Goal: Task Accomplishment & Management: Use online tool/utility

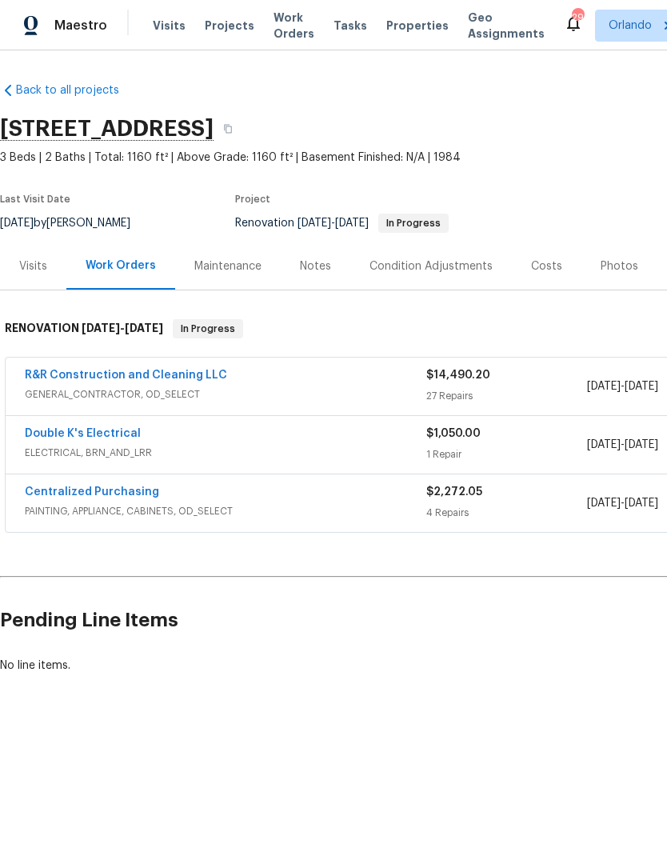
scroll to position [0, -2]
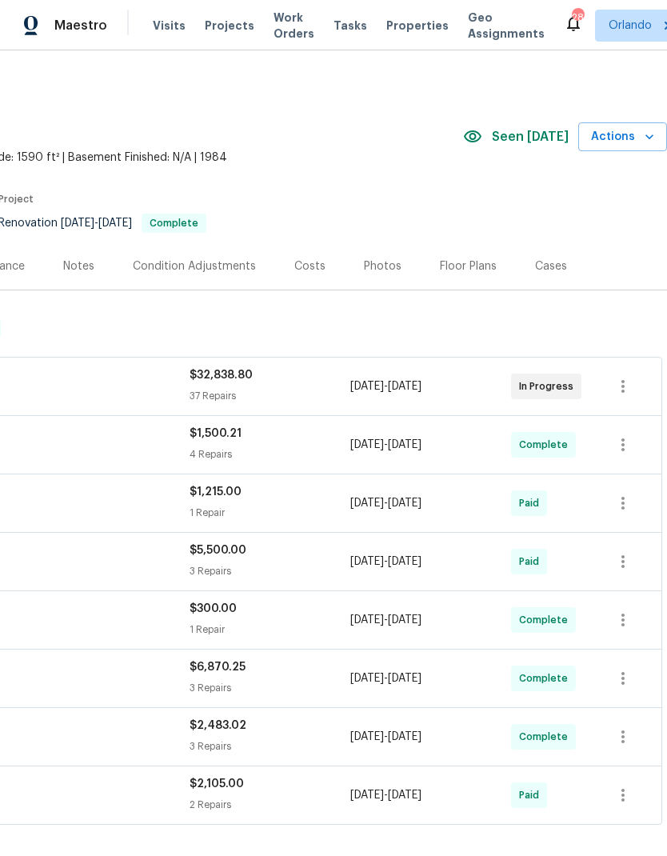
scroll to position [0, 237]
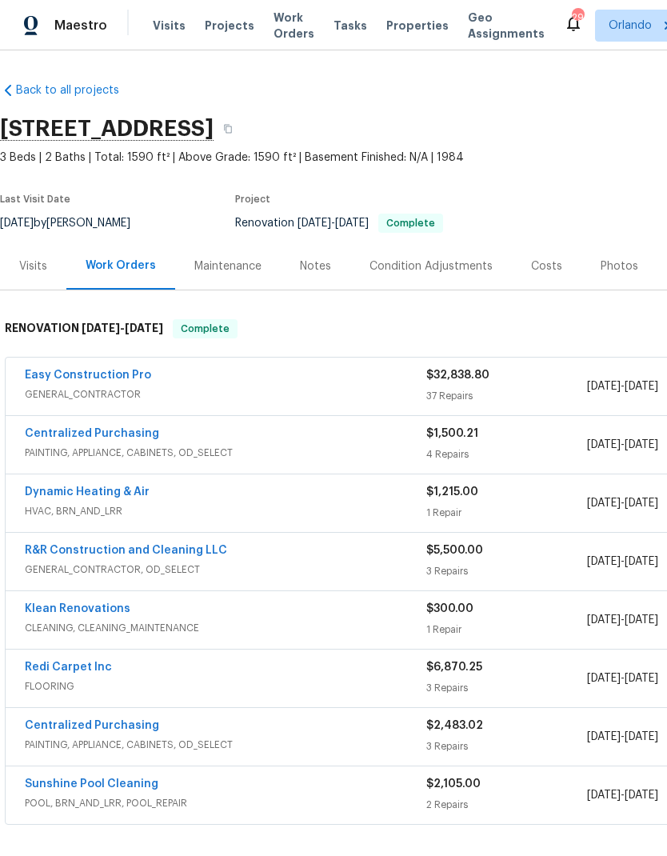
click at [109, 378] on link "Easy Construction Pro" at bounding box center [88, 375] width 126 height 11
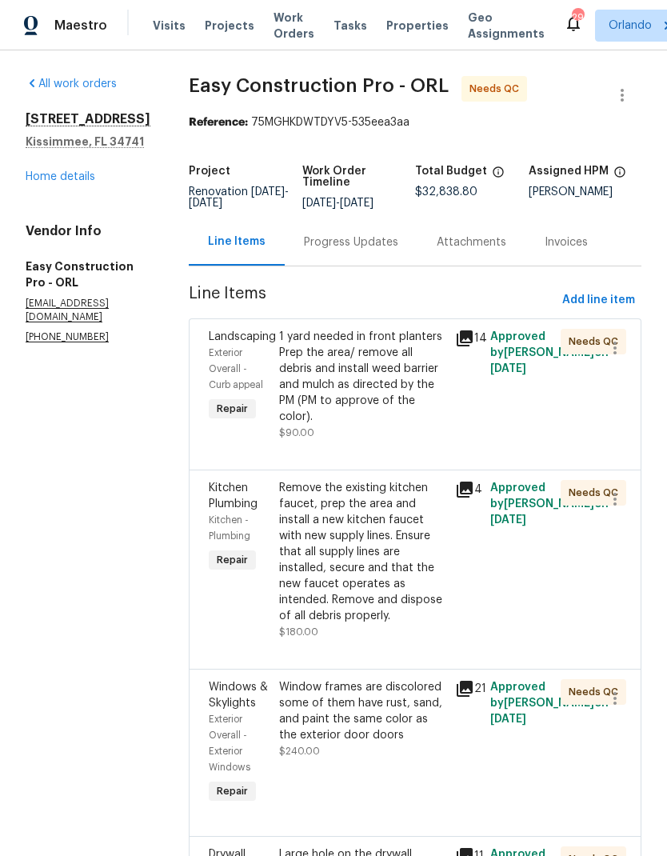
click at [383, 395] on div "1 yard needed in front planters Prep the area/ remove all debris and install we…" at bounding box center [362, 377] width 166 height 96
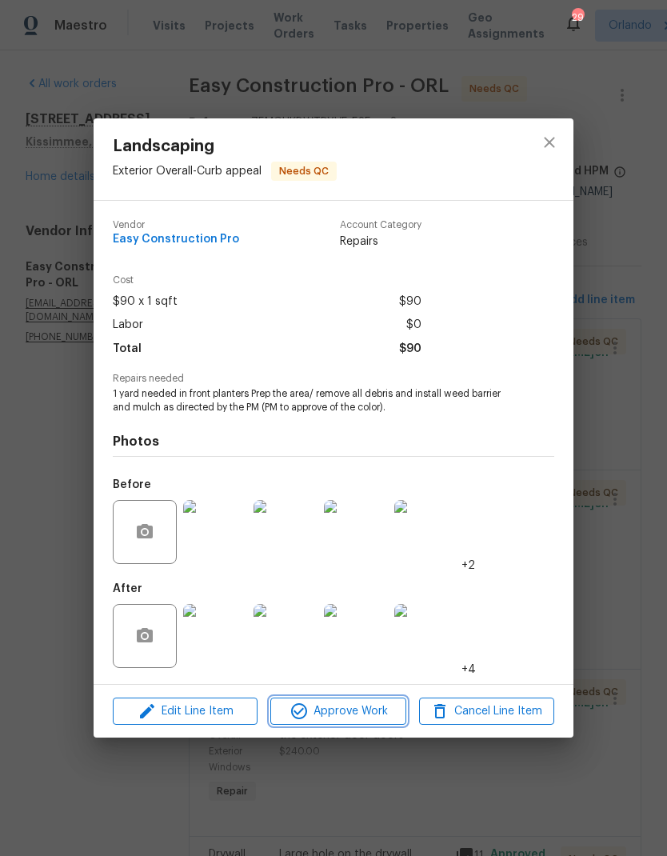
click at [366, 720] on span "Approve Work" at bounding box center [338, 712] width 126 height 20
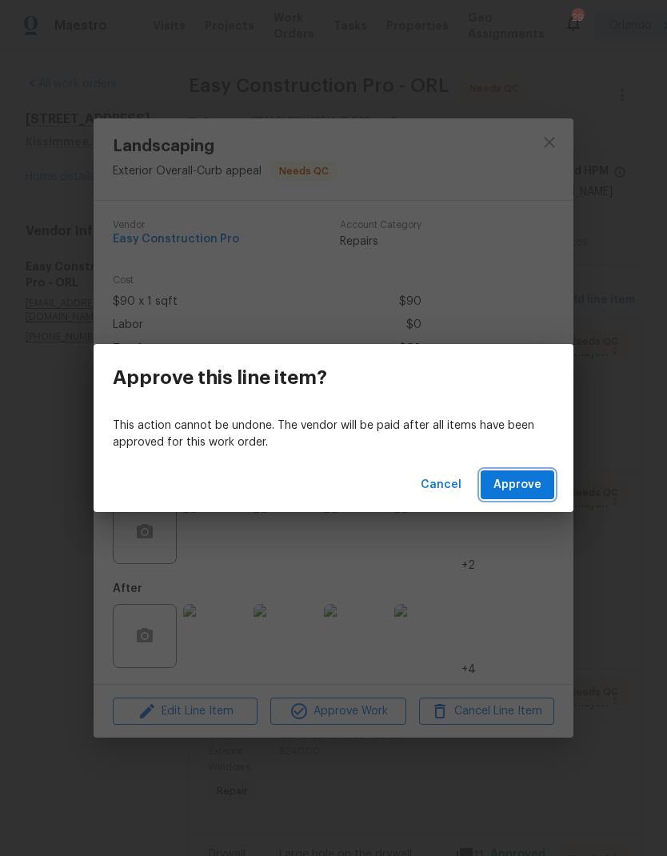
click at [532, 498] on button "Approve" at bounding box center [518, 486] width 74 height 30
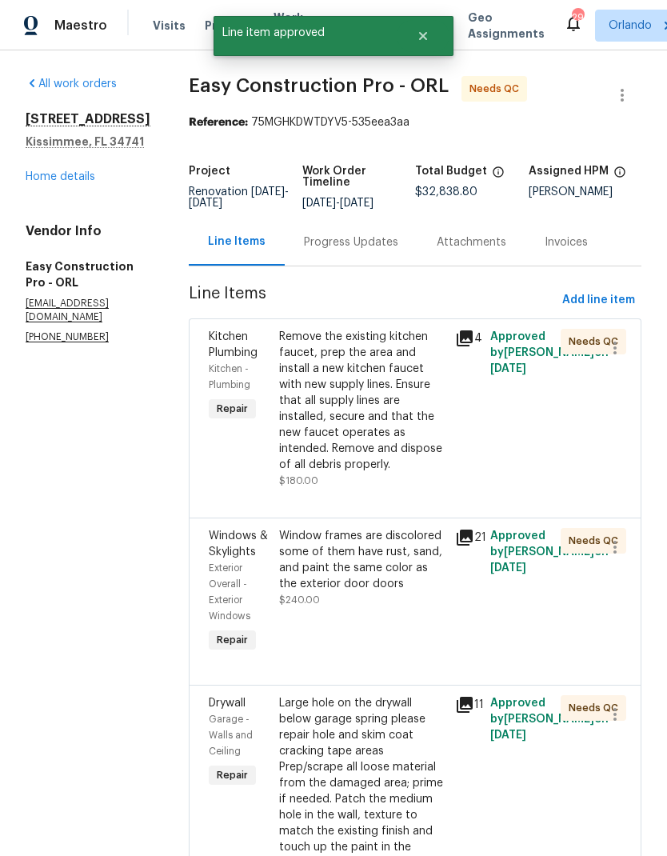
click at [417, 442] on div "Remove the existing kitchen faucet, prep the area and install a new kitchen fau…" at bounding box center [362, 401] width 166 height 144
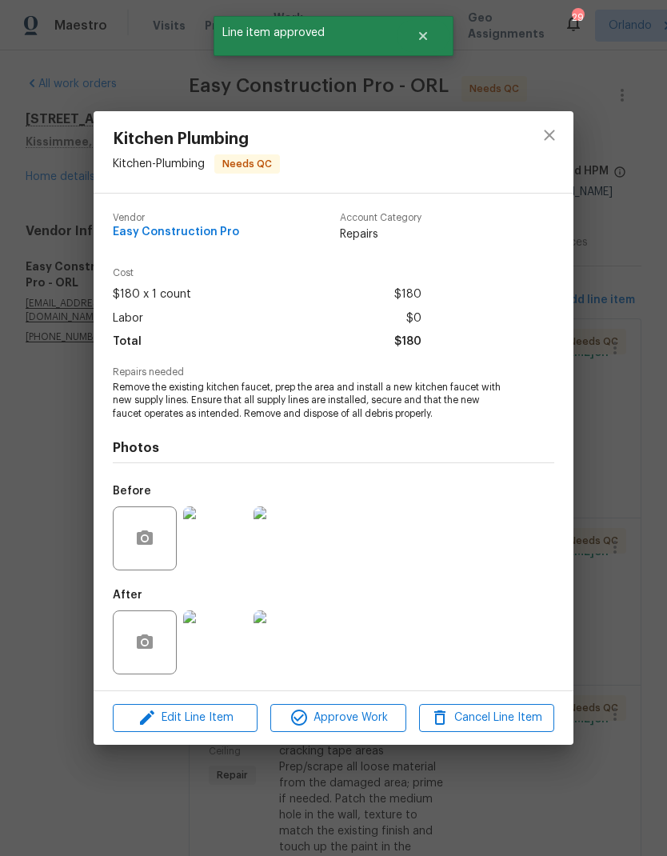
click at [339, 719] on span "Approve Work" at bounding box center [338, 718] width 126 height 20
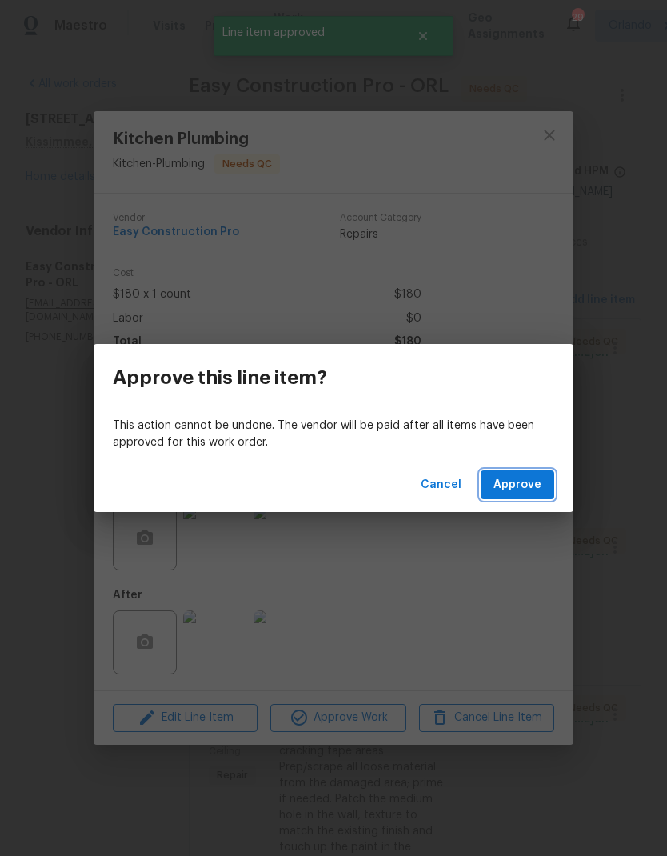
click at [507, 491] on span "Approve" at bounding box center [518, 485] width 48 height 20
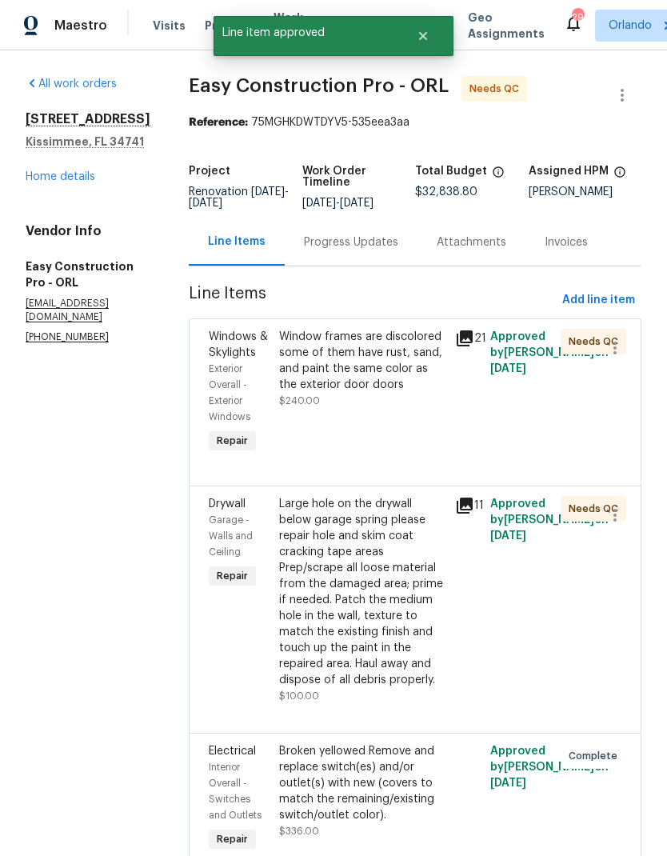
click at [423, 393] on div "Window frames are discolored some of them have rust, sand, and paint the same c…" at bounding box center [362, 361] width 166 height 64
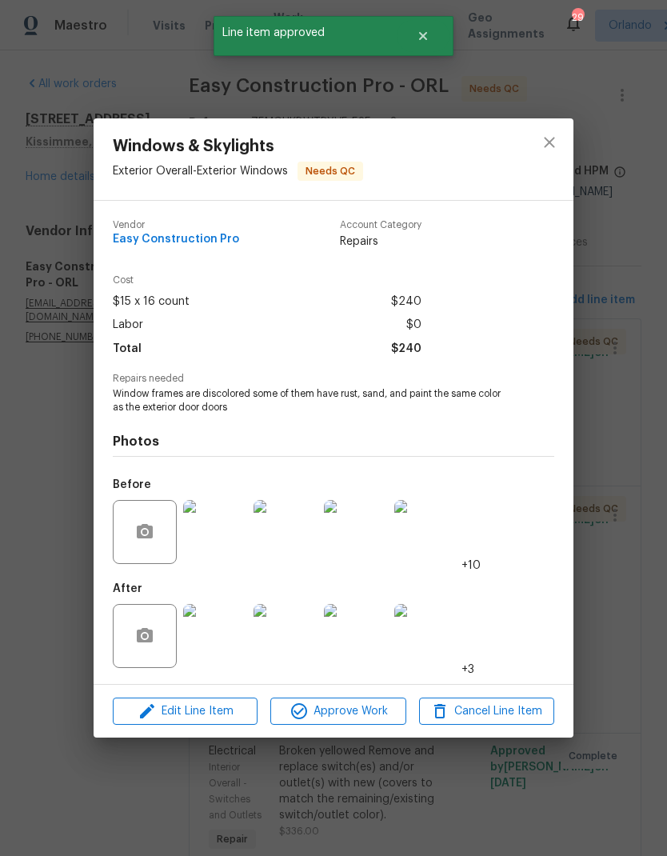
click at [236, 630] on img at bounding box center [215, 636] width 64 height 64
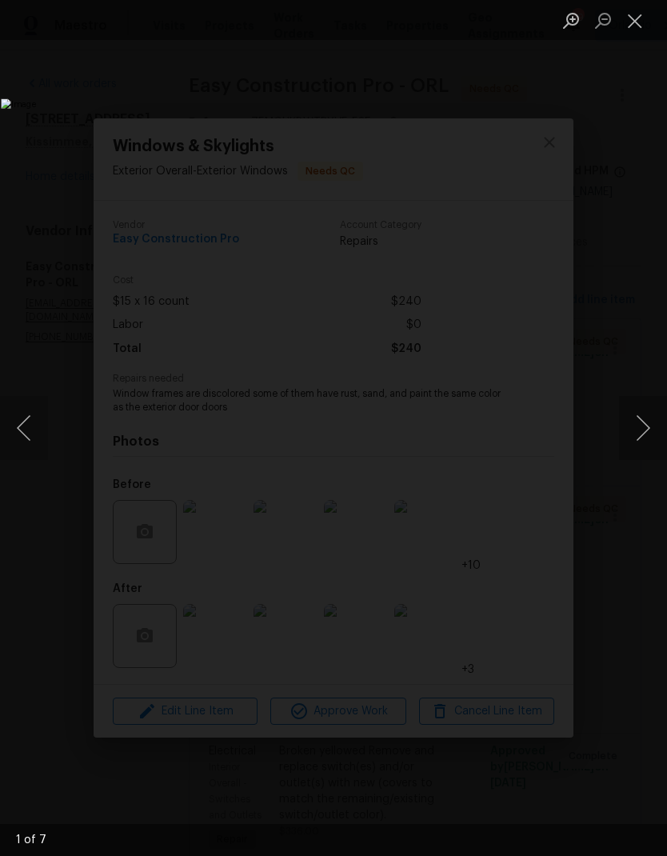
click at [639, 426] on button "Next image" at bounding box center [643, 428] width 48 height 64
click at [643, 411] on button "Next image" at bounding box center [643, 428] width 48 height 64
click at [647, 418] on button "Next image" at bounding box center [643, 428] width 48 height 64
click at [636, 434] on button "Next image" at bounding box center [643, 428] width 48 height 64
click at [643, 437] on button "Next image" at bounding box center [643, 428] width 48 height 64
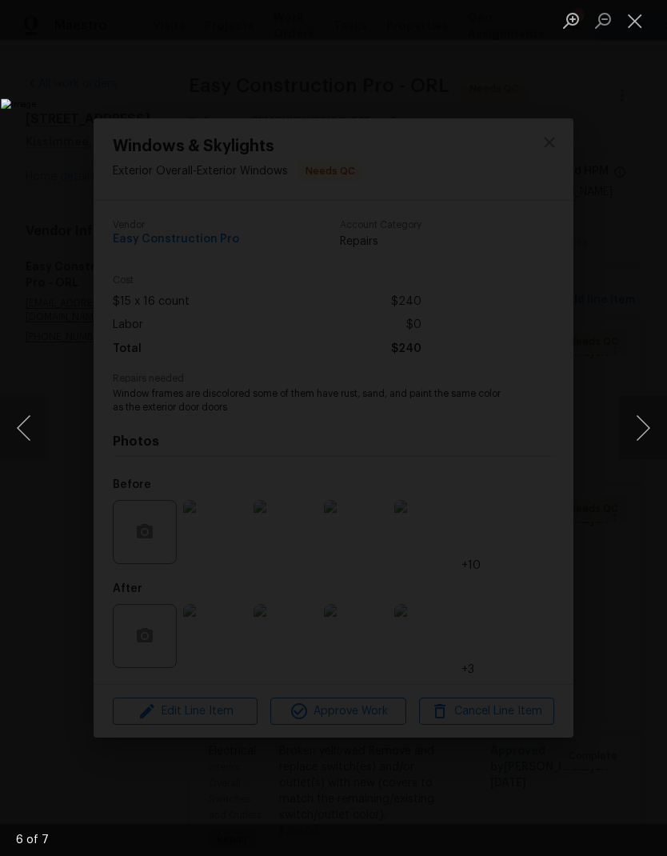
click at [646, 424] on button "Next image" at bounding box center [643, 428] width 48 height 64
click at [648, 423] on button "Next image" at bounding box center [643, 428] width 48 height 64
click at [648, 25] on button "Close lightbox" at bounding box center [635, 20] width 32 height 28
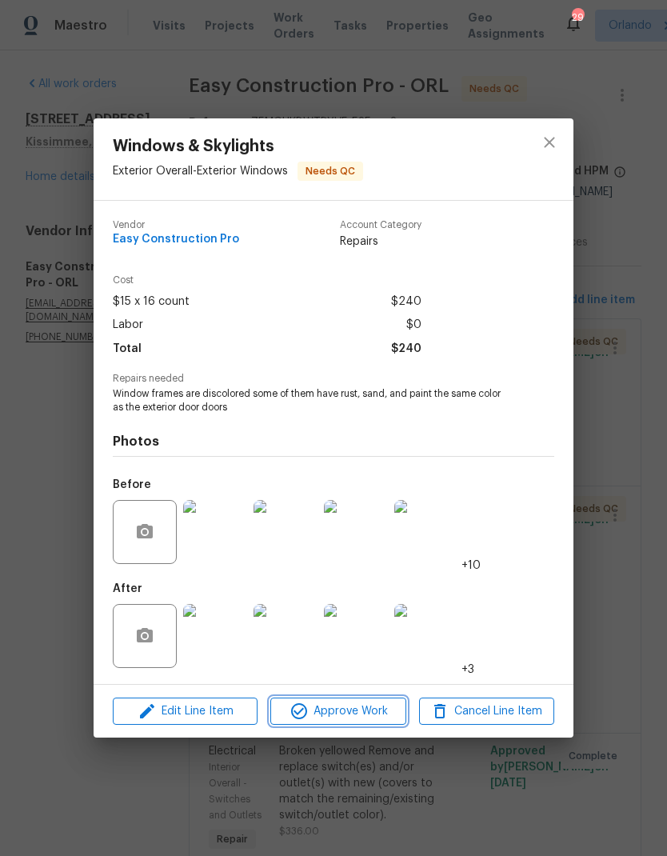
click at [356, 711] on span "Approve Work" at bounding box center [338, 712] width 126 height 20
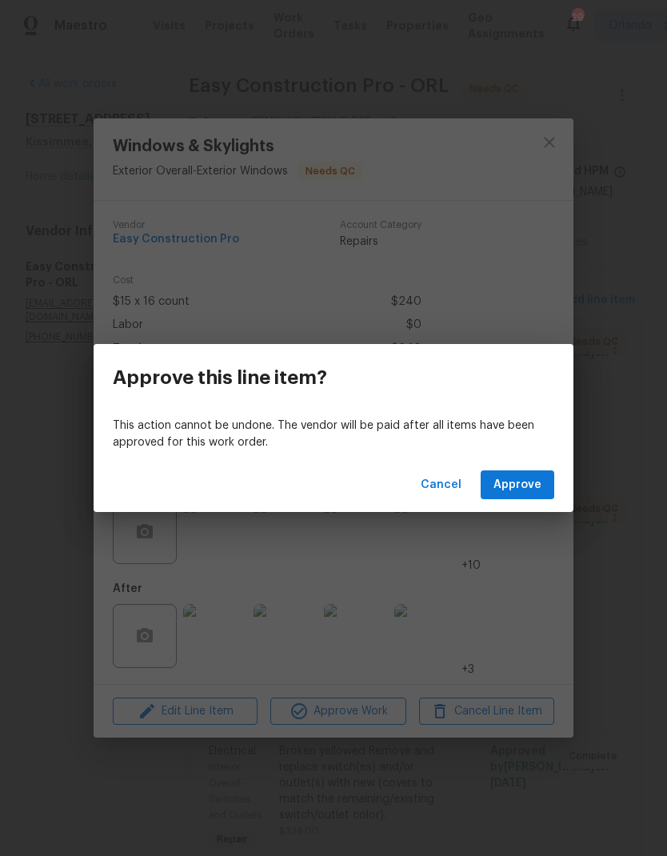
click at [533, 492] on span "Approve" at bounding box center [518, 485] width 48 height 20
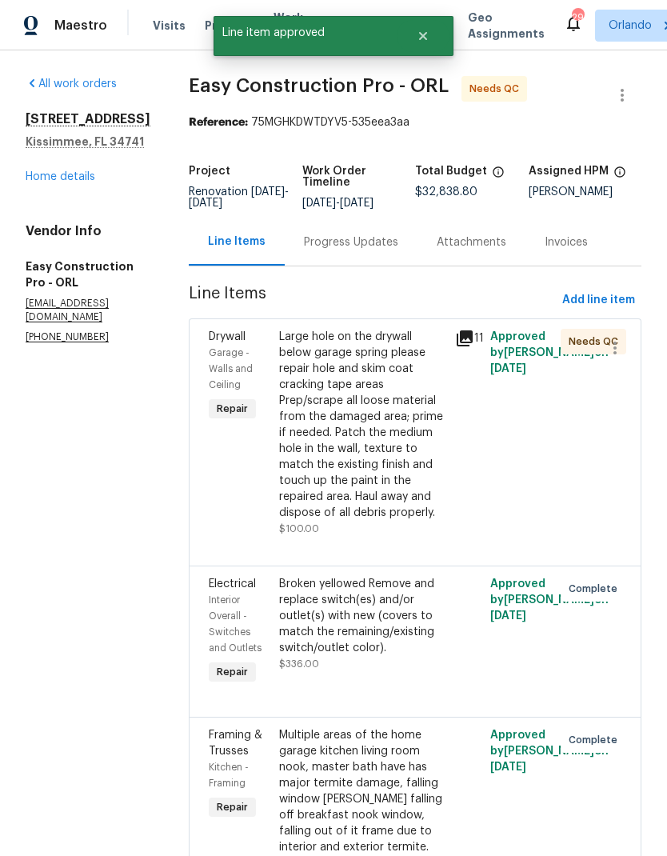
click at [399, 470] on div "Large hole on the drywall below garage spring please repair hole and skim coat …" at bounding box center [362, 425] width 166 height 192
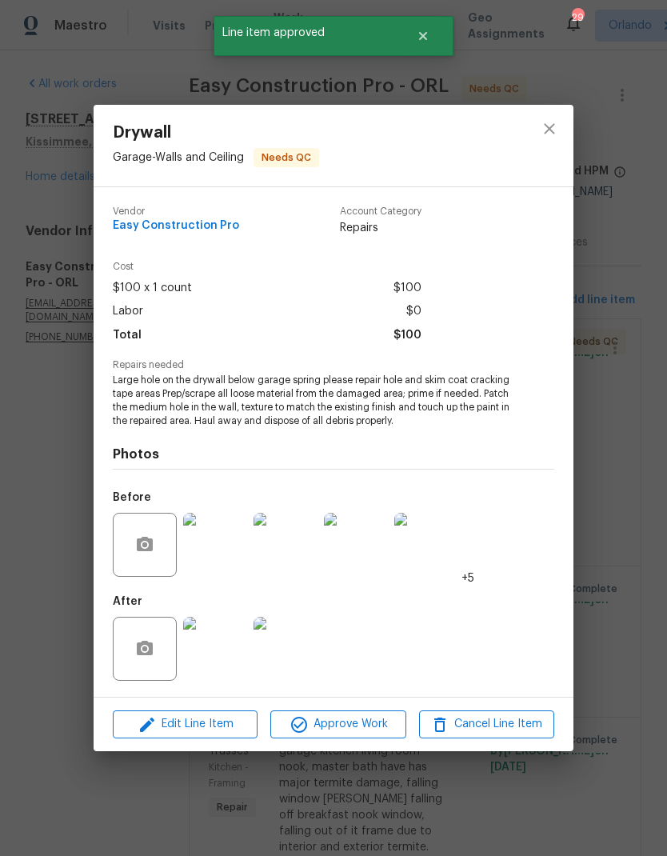
click at [228, 645] on img at bounding box center [215, 649] width 64 height 64
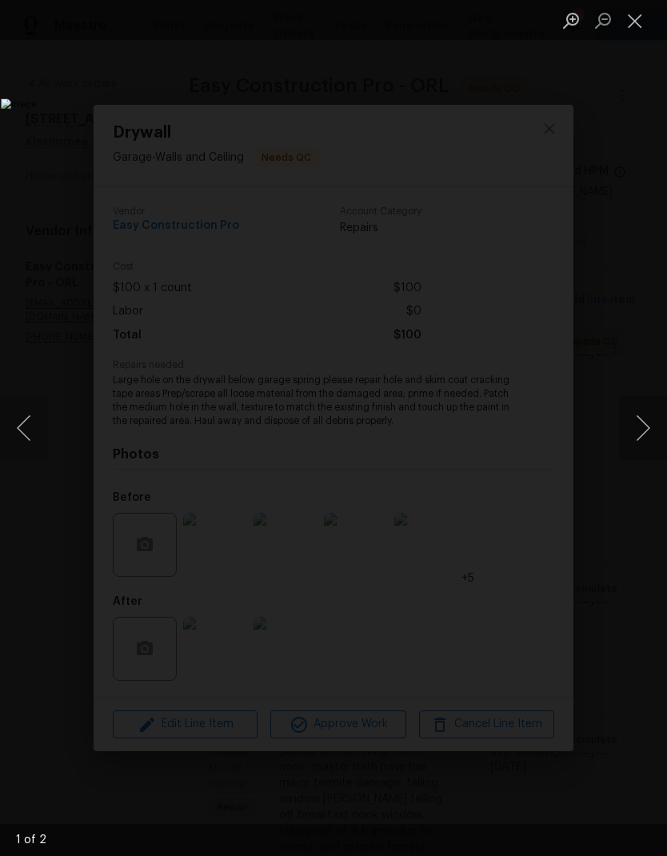
click at [646, 426] on button "Next image" at bounding box center [643, 428] width 48 height 64
click at [635, 29] on button "Close lightbox" at bounding box center [635, 20] width 32 height 28
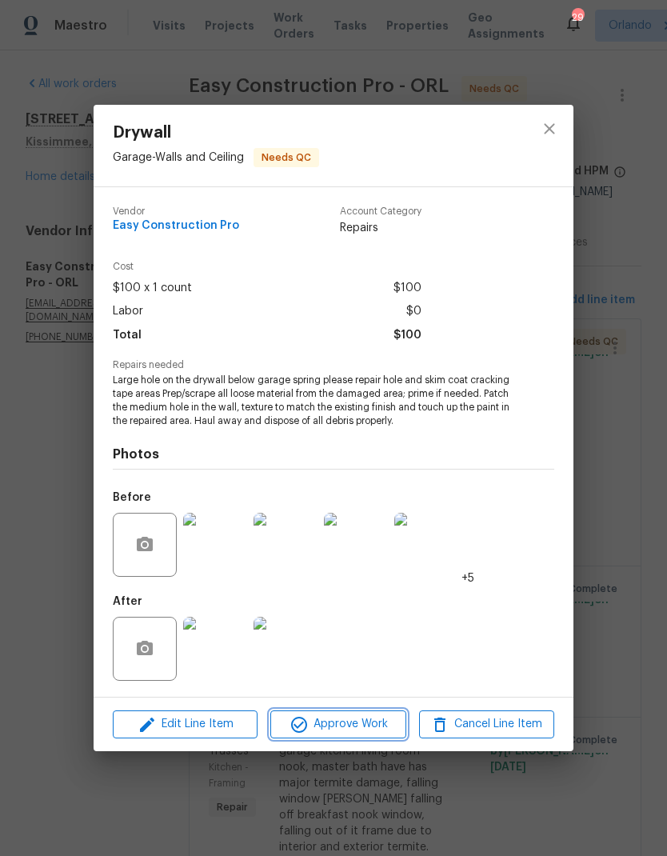
click at [353, 716] on span "Approve Work" at bounding box center [338, 725] width 126 height 20
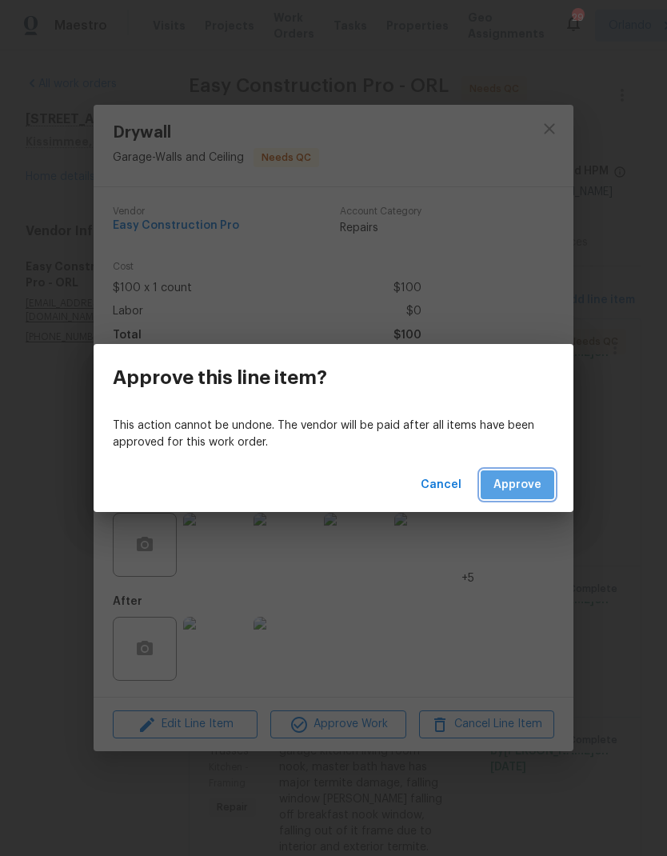
click at [534, 475] on span "Approve" at bounding box center [518, 485] width 48 height 20
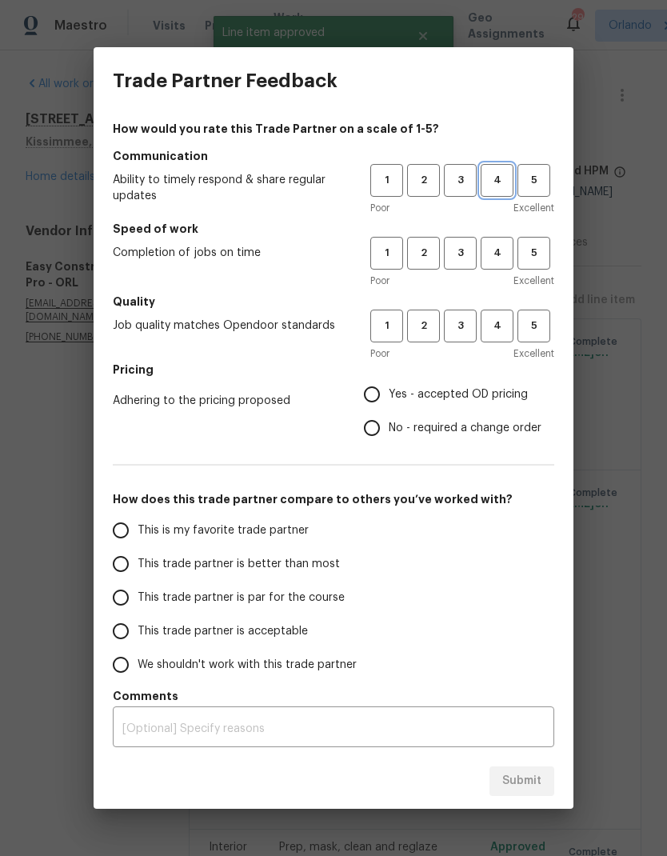
click at [506, 183] on span "4" at bounding box center [498, 180] width 30 height 18
click at [513, 267] on button "4" at bounding box center [497, 253] width 33 height 33
click at [502, 326] on span "4" at bounding box center [498, 326] width 30 height 18
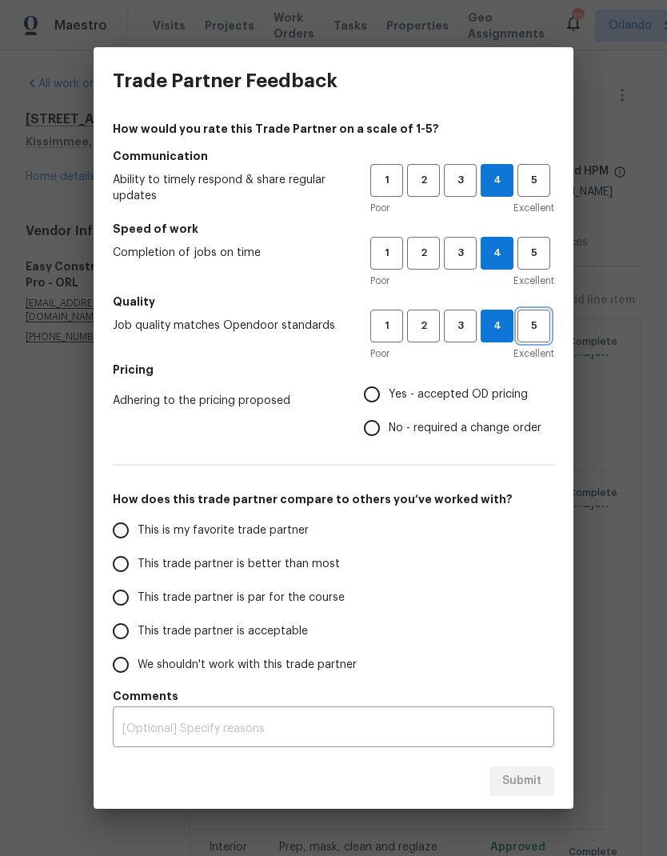
click at [527, 317] on button "5" at bounding box center [534, 326] width 33 height 33
click at [526, 178] on span "5" at bounding box center [534, 180] width 30 height 18
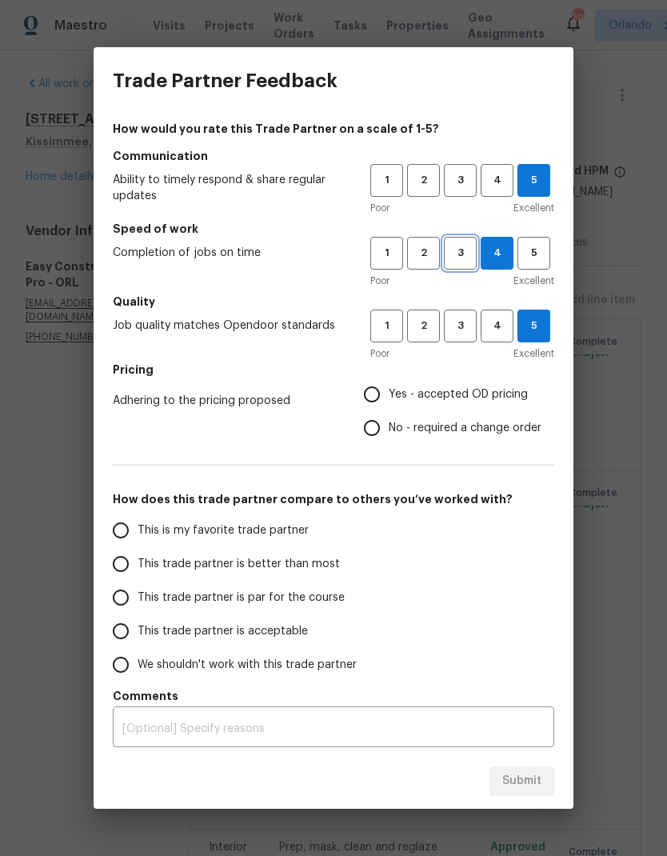
click at [475, 247] on span "3" at bounding box center [461, 253] width 30 height 18
click at [379, 398] on input "Yes - accepted OD pricing" at bounding box center [372, 395] width 34 height 34
radio input "true"
click at [308, 515] on label "This is my favorite trade partner" at bounding box center [230, 531] width 253 height 34
click at [138, 515] on input "This is my favorite trade partner" at bounding box center [121, 531] width 34 height 34
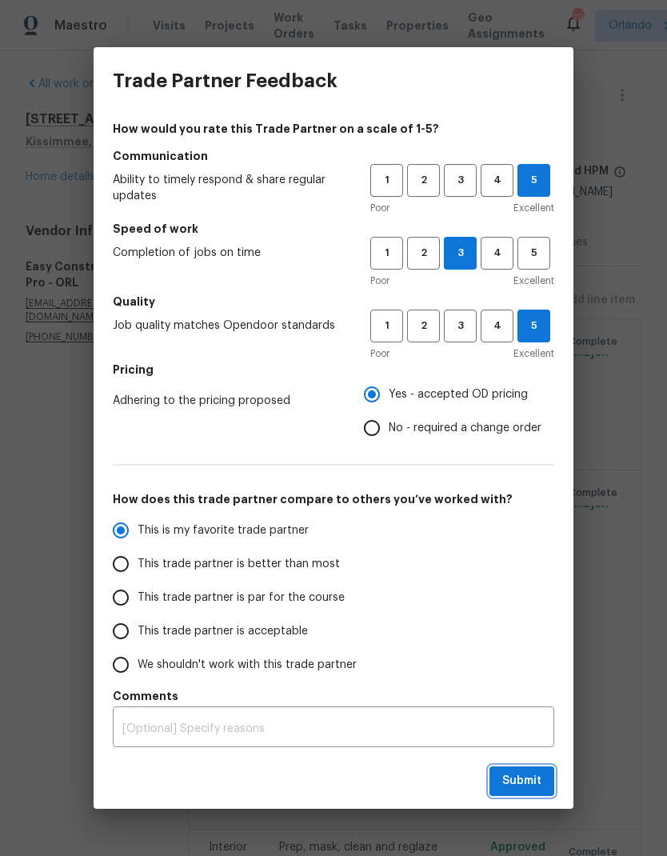
click at [527, 767] on button "Submit" at bounding box center [522, 782] width 65 height 30
radio input "true"
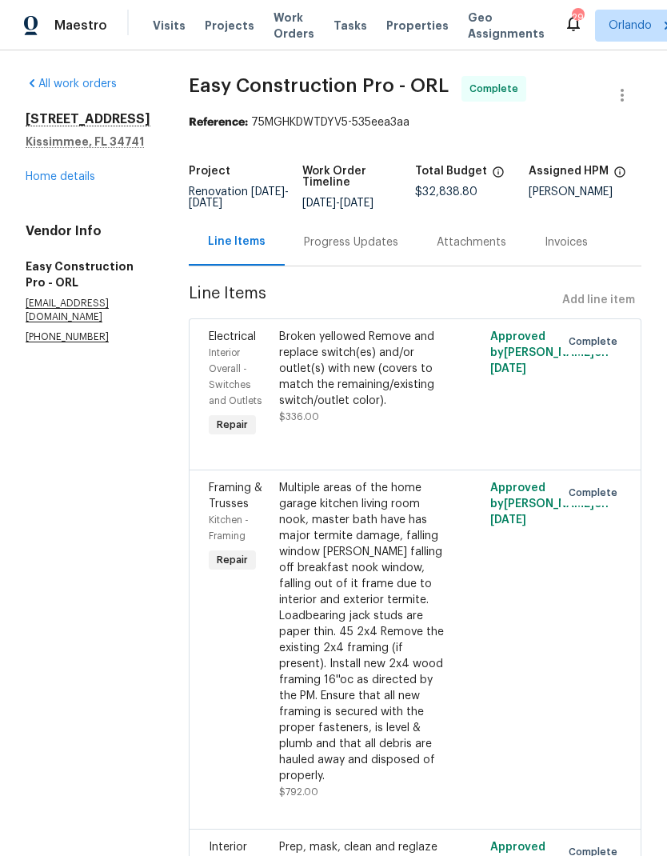
click at [67, 172] on link "Home details" at bounding box center [61, 176] width 70 height 11
